Goal: Information Seeking & Learning: Find specific fact

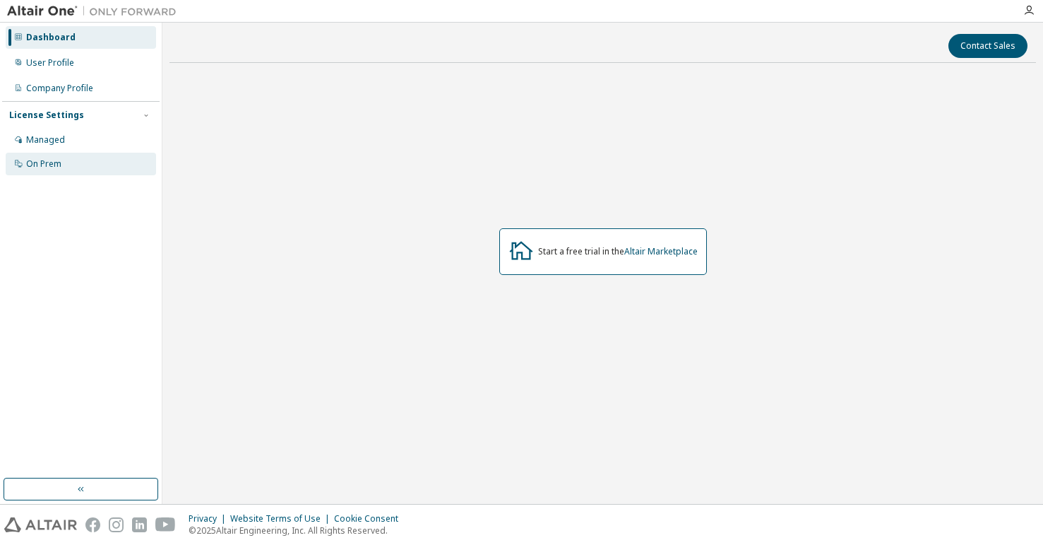
click at [48, 163] on div "On Prem" at bounding box center [43, 163] width 35 height 11
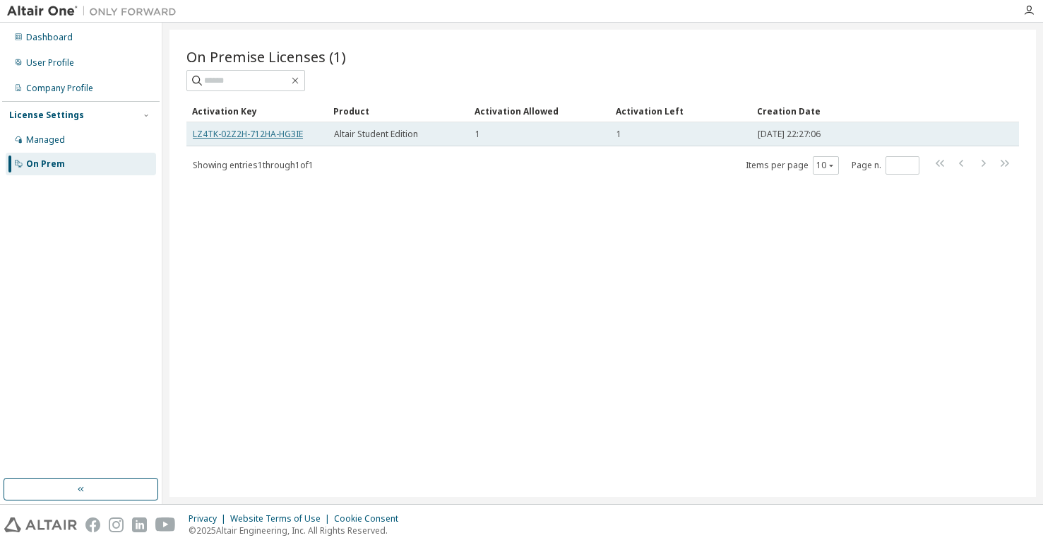
click at [279, 132] on link "LZ4TK-02Z2H-712HA-HG3IE" at bounding box center [248, 134] width 110 height 12
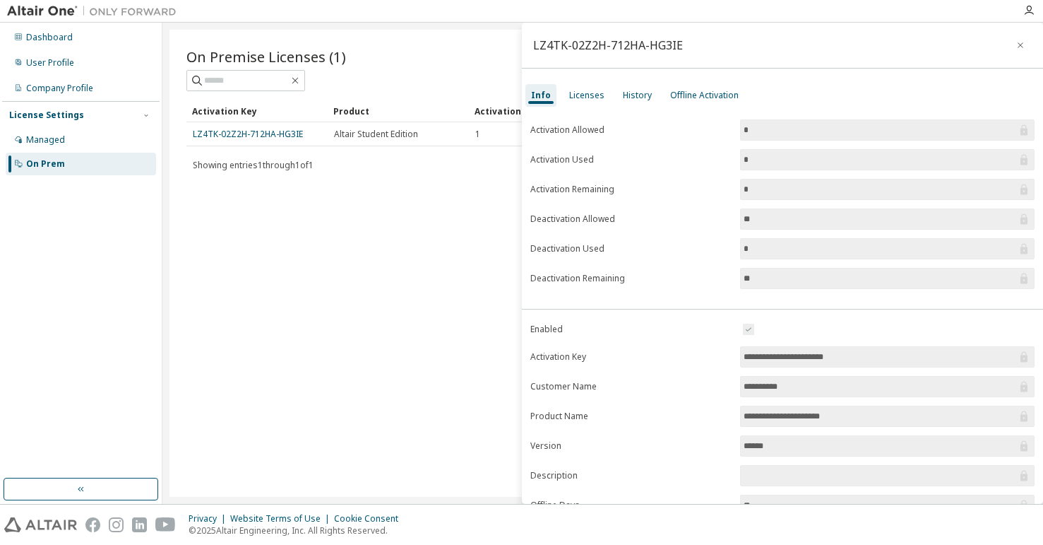
click at [786, 155] on input "*" at bounding box center [880, 160] width 273 height 14
drag, startPoint x: 858, startPoint y: 356, endPoint x: 740, endPoint y: 356, distance: 118.0
click at [740, 356] on span "**********" at bounding box center [887, 356] width 295 height 21
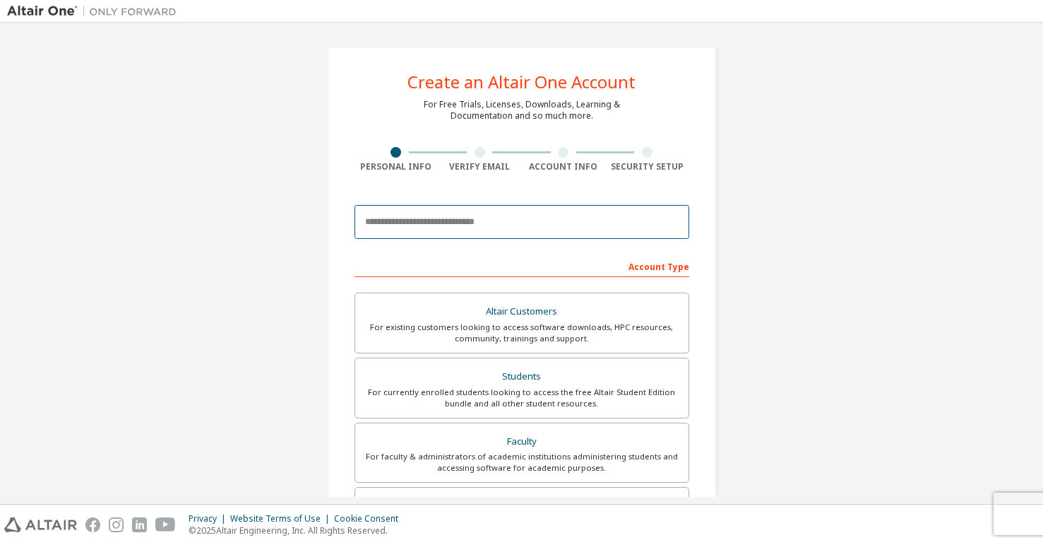
click at [485, 226] on input "email" at bounding box center [522, 222] width 335 height 34
type input "**********"
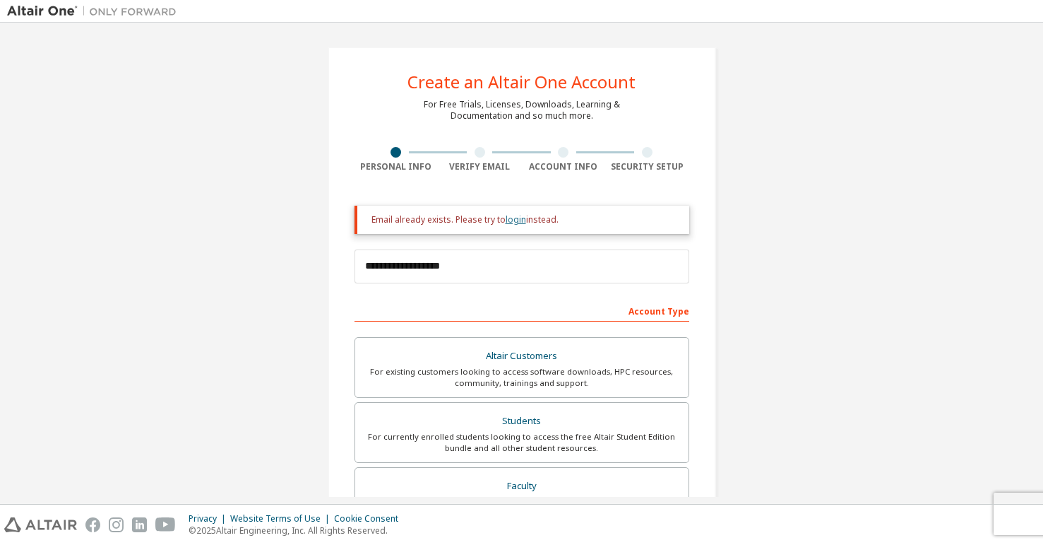
click at [514, 220] on link "login" at bounding box center [516, 219] width 20 height 12
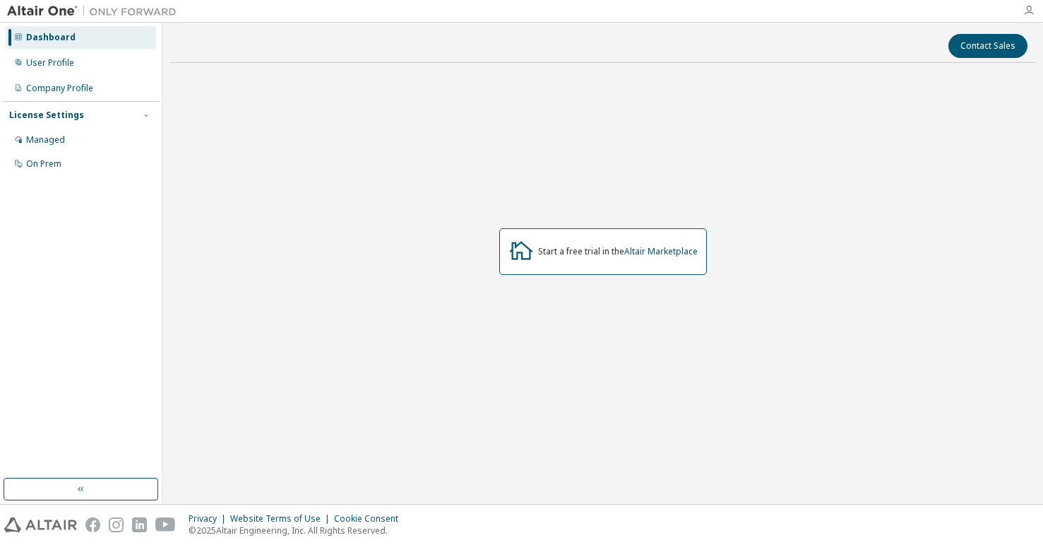
click at [1031, 13] on icon "button" at bounding box center [1029, 10] width 11 height 11
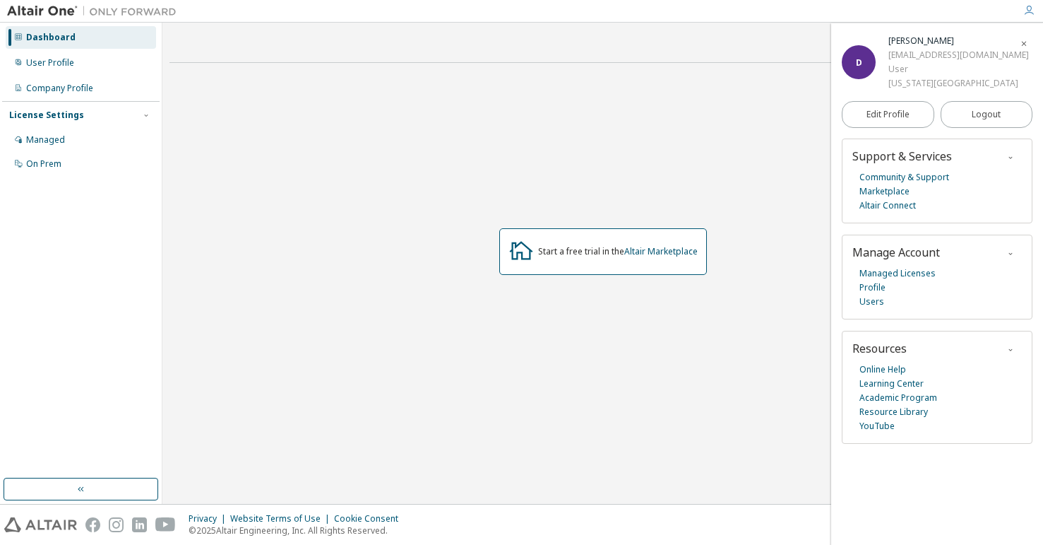
click at [712, 117] on div "Start a free trial in the Altair Marketplace" at bounding box center [603, 251] width 867 height 354
click at [110, 36] on div "Dashboard" at bounding box center [81, 37] width 150 height 23
click at [84, 34] on div "Dashboard" at bounding box center [81, 37] width 150 height 23
click at [52, 8] on img at bounding box center [95, 11] width 177 height 14
click at [877, 191] on link "Marketplace" at bounding box center [885, 191] width 50 height 14
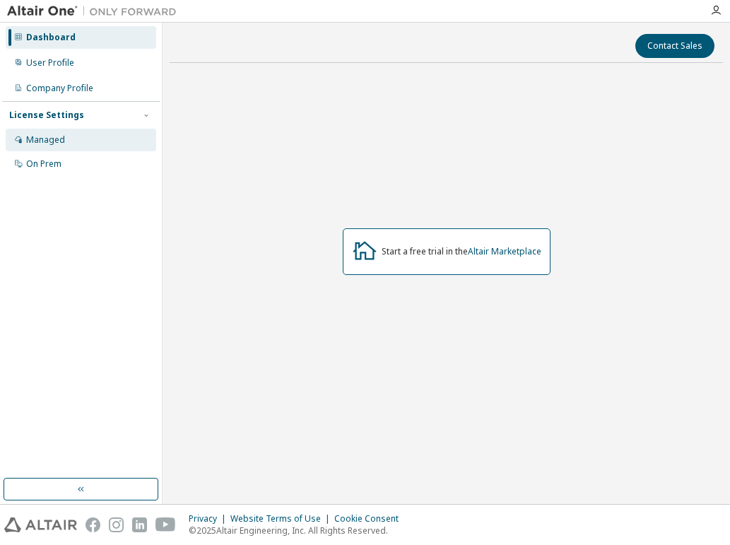
click at [79, 134] on div "Managed" at bounding box center [81, 140] width 150 height 23
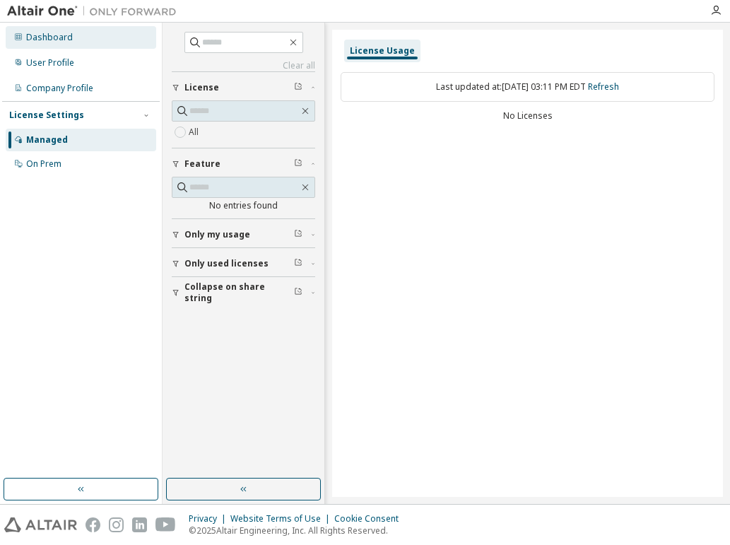
click at [61, 30] on div "Dashboard" at bounding box center [81, 37] width 150 height 23
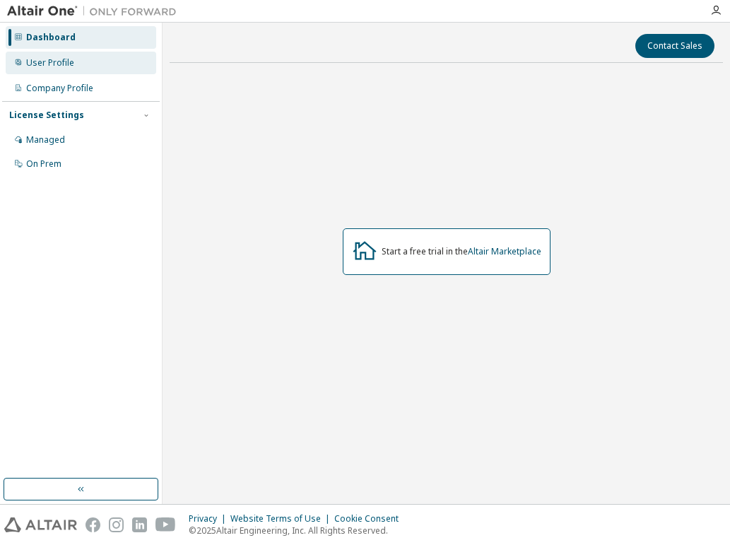
click at [64, 54] on div "User Profile" at bounding box center [81, 63] width 150 height 23
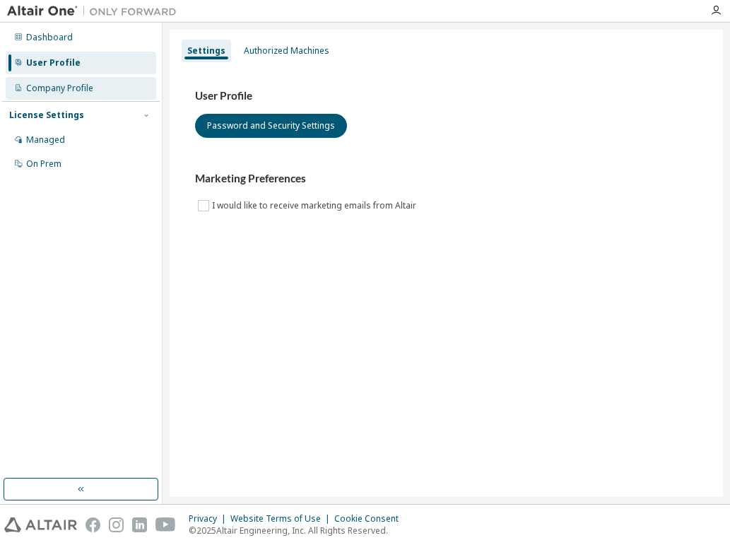
click at [75, 83] on div "Company Profile" at bounding box center [59, 88] width 67 height 11
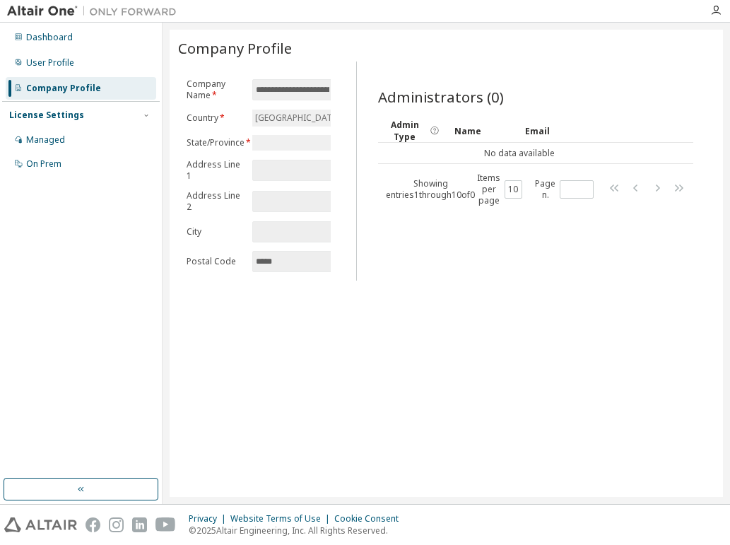
click at [61, 128] on div "License Settings Managed On Prem" at bounding box center [81, 139] width 158 height 76
click at [55, 136] on div "Managed" at bounding box center [45, 139] width 39 height 11
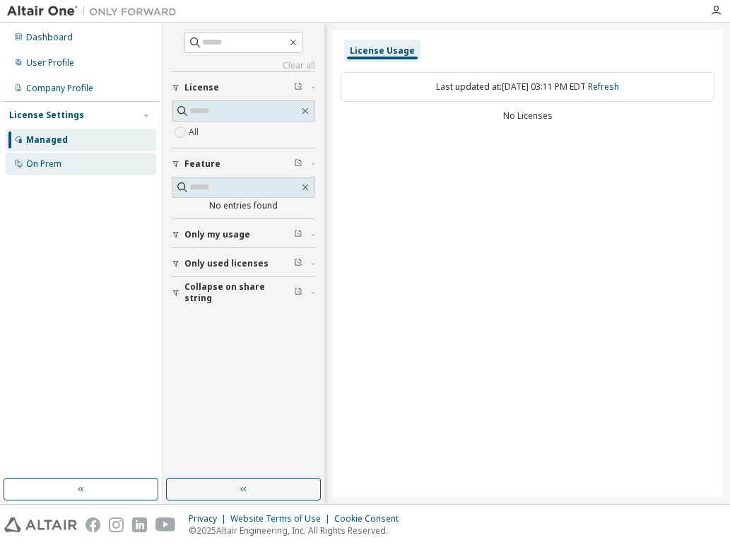
click at [56, 158] on div "On Prem" at bounding box center [81, 164] width 150 height 23
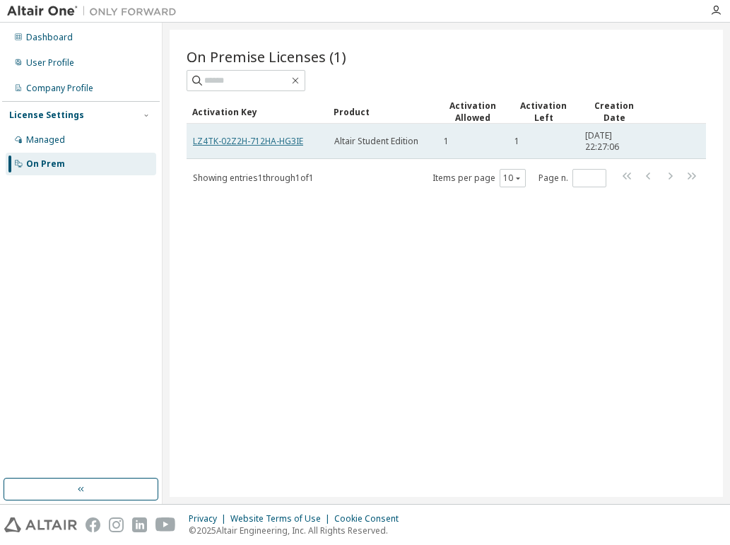
click at [284, 140] on link "LZ4TK-02Z2H-712HA-HG3IE" at bounding box center [248, 141] width 110 height 12
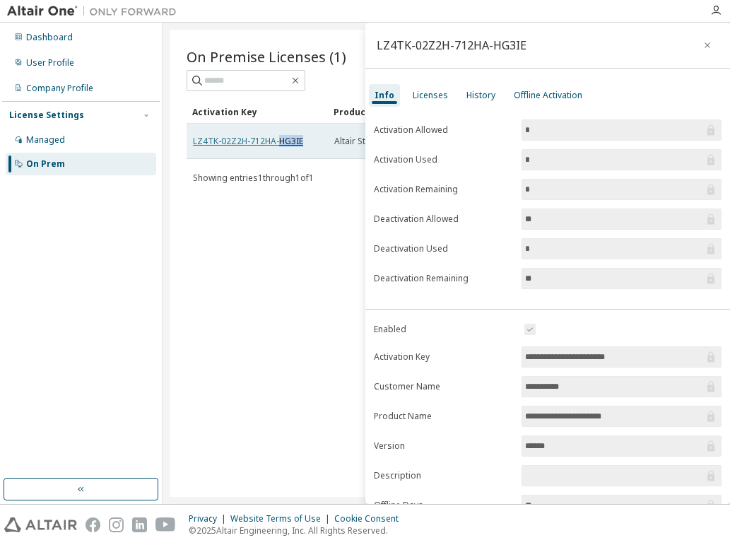
copy link "HG3IE"
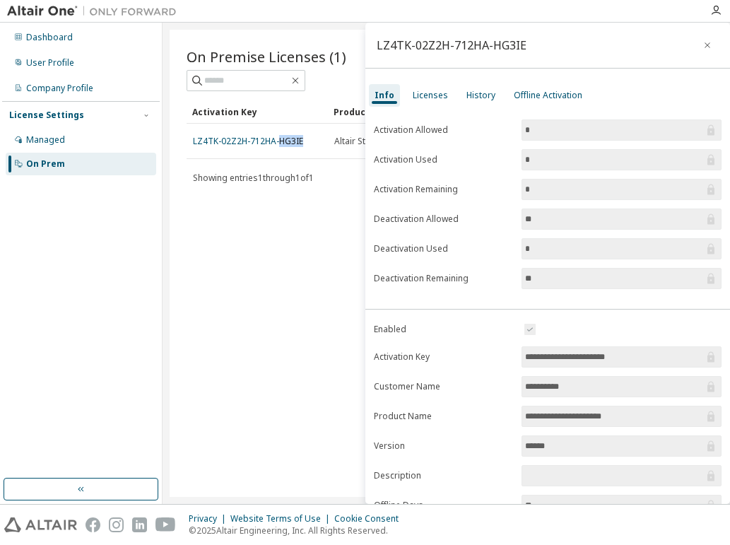
click at [273, 207] on div "On Premise Licenses (1) Clear Load Save Save As Field Operator Value Select fil…" at bounding box center [446, 263] width 553 height 467
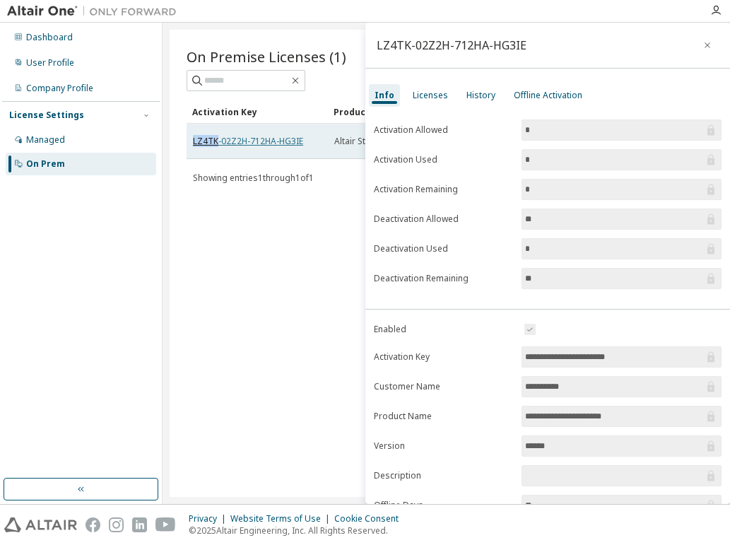
copy link "LZ4TK"
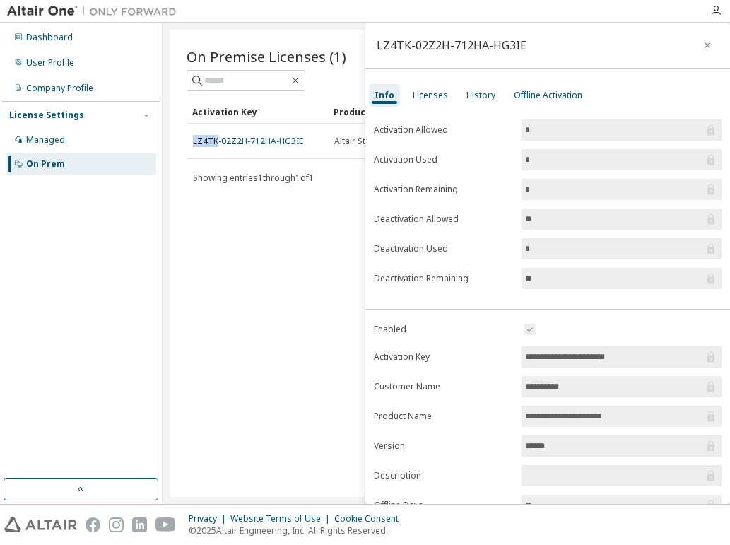
click at [235, 225] on div "On Premise Licenses (1) Clear Load Save Save As Field Operator Value Select fil…" at bounding box center [446, 263] width 553 height 467
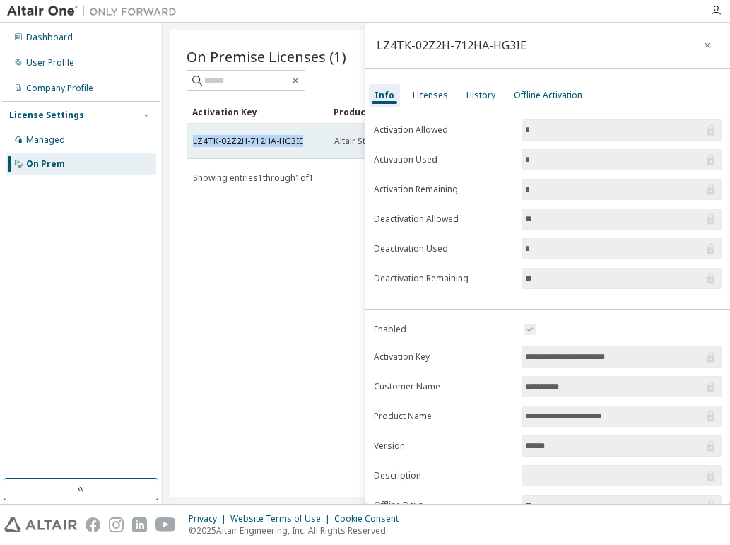
drag, startPoint x: 191, startPoint y: 139, endPoint x: 311, endPoint y: 139, distance: 120.1
click at [311, 139] on td "LZ4TK-02Z2H-712HA-HG3IE" at bounding box center [256, 141] width 141 height 35
copy link "LZ4TK-02Z2H-712HA-HG3IE"
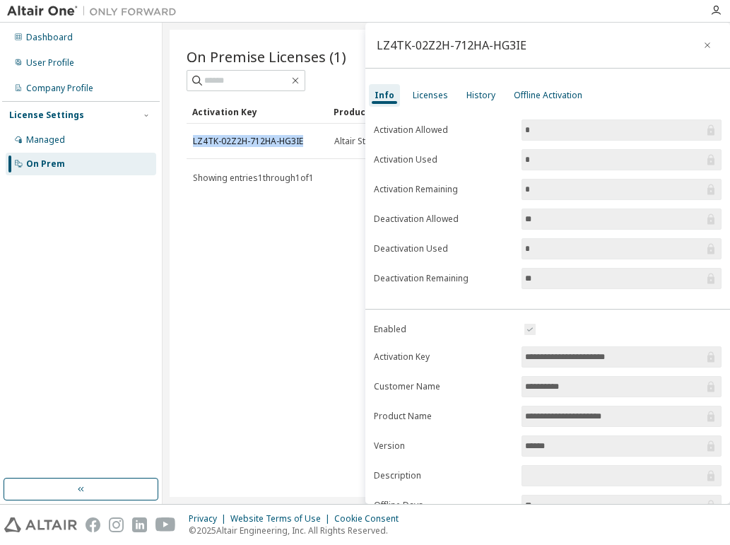
click at [269, 345] on div "On Premise Licenses (1) Clear Load Save Save As Field Operator Value Select fil…" at bounding box center [446, 263] width 553 height 467
click at [704, 45] on icon "button" at bounding box center [707, 45] width 6 height 6
